Goal: Check status

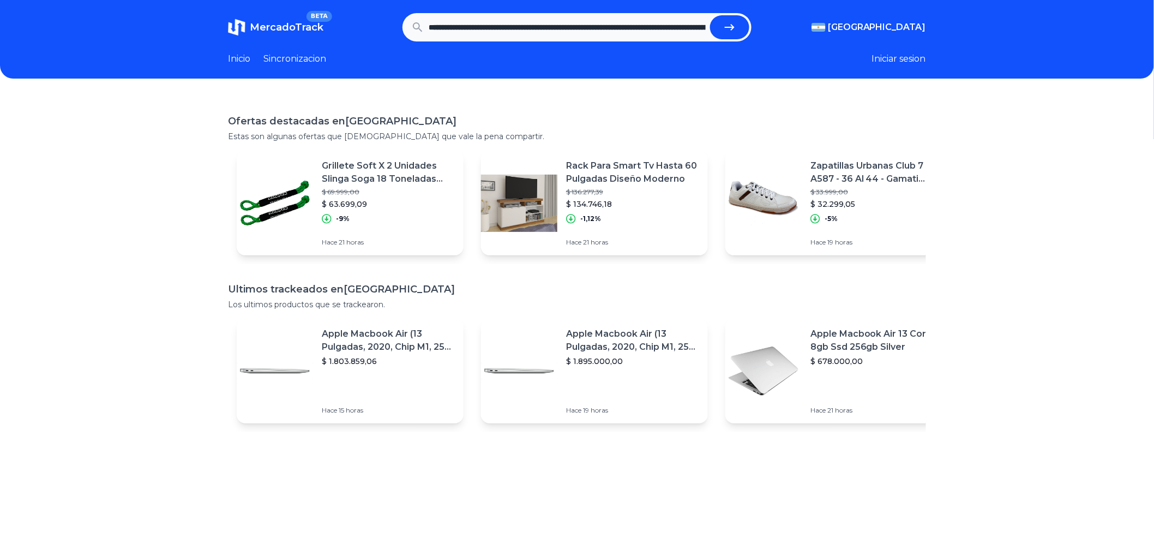
scroll to position [0, 460]
click at [710, 15] on button "submit" at bounding box center [729, 27] width 39 height 24
type input "**********"
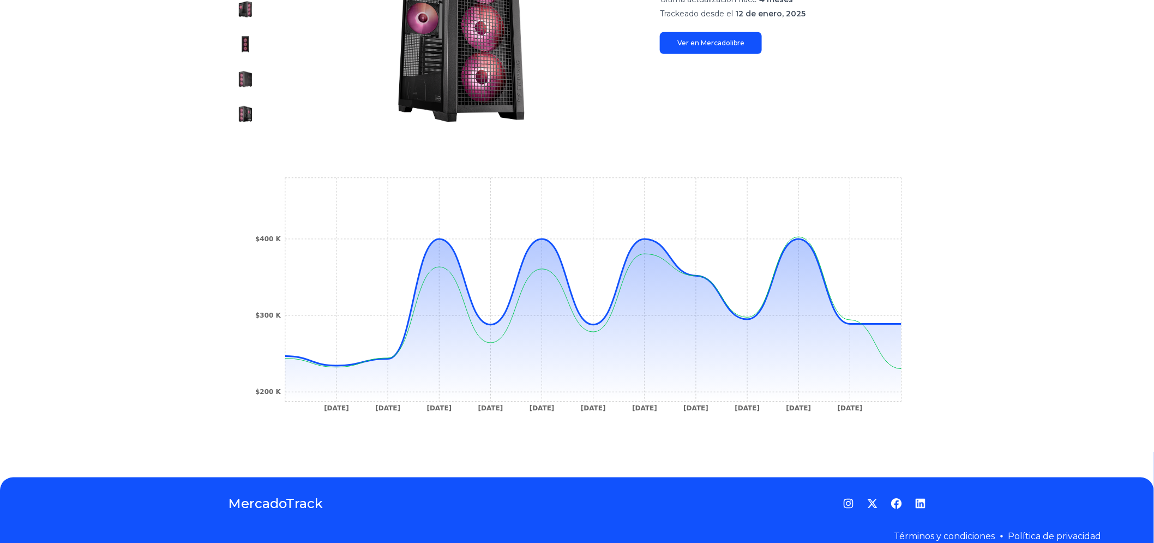
scroll to position [242, 0]
